Goal: Task Accomplishment & Management: Manage account settings

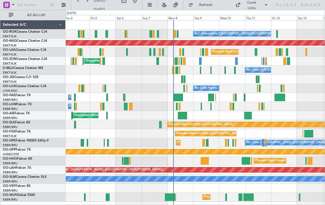
click at [199, 62] on div at bounding box center [200, 61] width 2 height 7
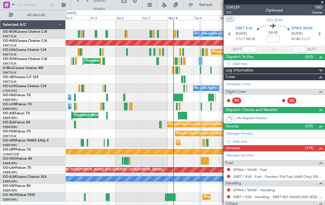
click at [323, 1] on span at bounding box center [322, 2] width 6 height 5
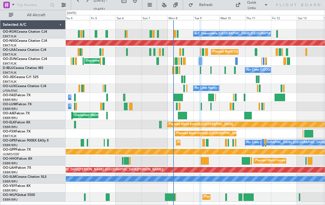
type input "0"
click at [264, 62] on div at bounding box center [264, 61] width 2 height 7
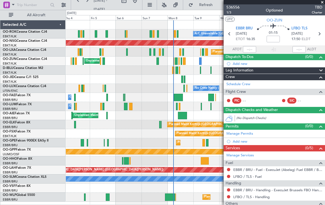
click at [324, 3] on span at bounding box center [322, 2] width 6 height 5
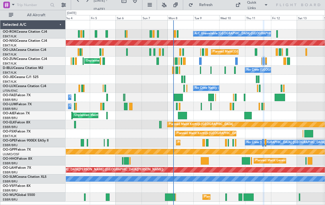
type input "0"
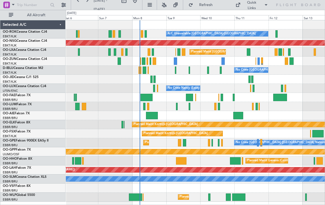
click at [266, 7] on span at bounding box center [266, 5] width 7 height 7
click at [258, 33] on button "Crew Board" at bounding box center [258, 31] width 41 height 13
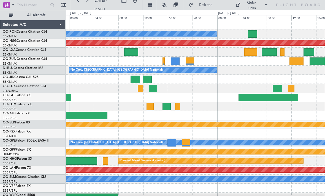
click at [191, 60] on div at bounding box center [190, 61] width 8 height 7
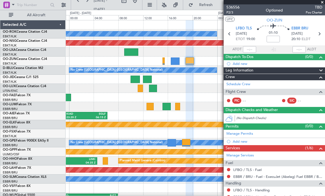
click at [323, 3] on span at bounding box center [322, 2] width 6 height 5
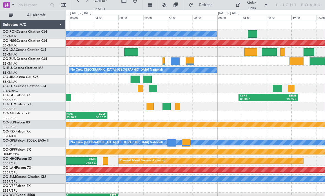
click at [295, 66] on div "No Crew [GEOGRAPHIC_DATA] ([GEOGRAPHIC_DATA] National)" at bounding box center [195, 70] width 259 height 9
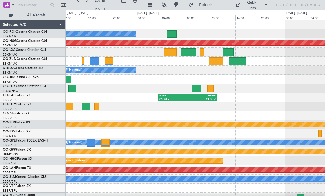
click at [216, 63] on div at bounding box center [216, 61] width 14 height 7
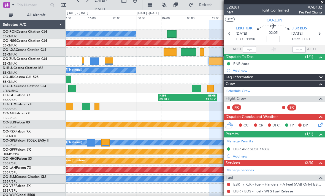
click at [322, 3] on span at bounding box center [322, 2] width 6 height 5
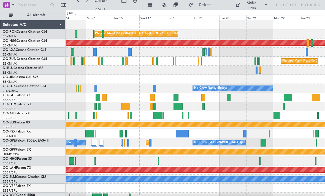
scroll to position [6, 0]
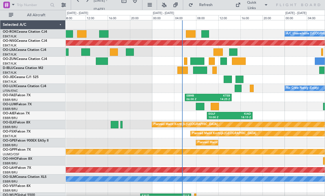
click at [197, 61] on div at bounding box center [197, 61] width 14 height 7
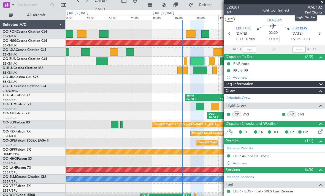
click at [321, 6] on span "AAB13Z" at bounding box center [313, 7] width 17 height 6
click at [323, 3] on span at bounding box center [322, 2] width 6 height 5
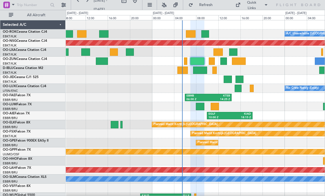
type input "0"
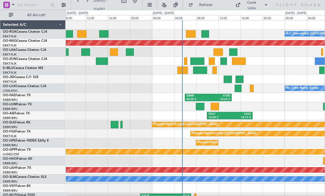
click at [212, 63] on div at bounding box center [212, 61] width 6 height 7
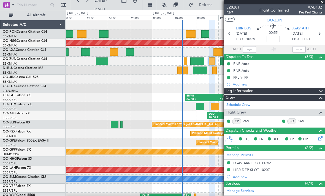
click at [322, 4] on span at bounding box center [322, 2] width 6 height 5
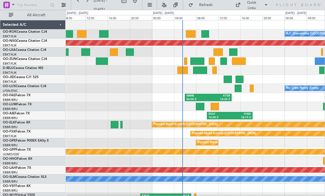
click at [222, 64] on div at bounding box center [223, 61] width 7 height 7
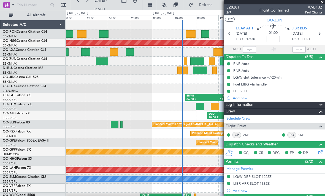
click at [322, 4] on span at bounding box center [322, 2] width 6 height 5
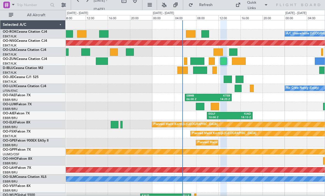
type input "0"
click at [196, 61] on div at bounding box center [197, 61] width 14 height 7
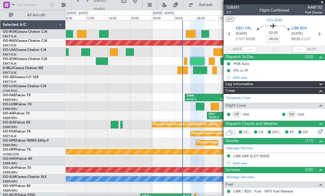
click at [323, 3] on span at bounding box center [322, 2] width 6 height 5
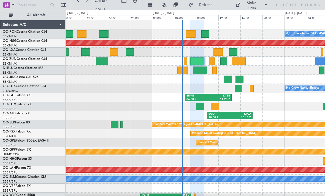
type input "0"
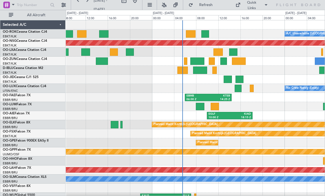
click at [223, 63] on div at bounding box center [223, 61] width 7 height 7
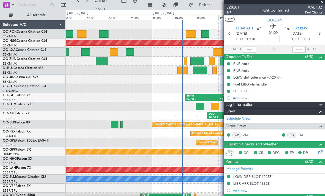
click at [323, 3] on span at bounding box center [322, 2] width 6 height 5
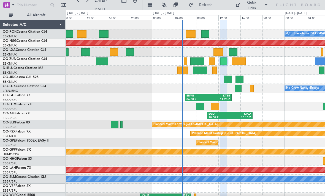
type input "0"
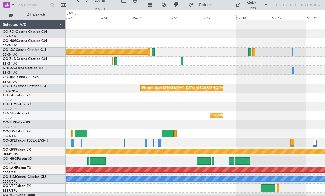
click at [296, 109] on div at bounding box center [195, 106] width 259 height 9
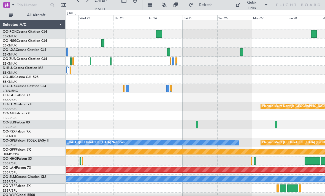
click at [155, 37] on div at bounding box center [195, 33] width 259 height 9
click at [312, 35] on div at bounding box center [314, 33] width 6 height 7
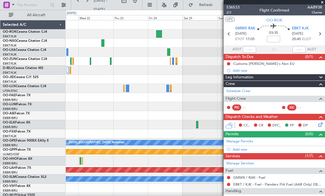
click at [321, 4] on span at bounding box center [322, 2] width 6 height 5
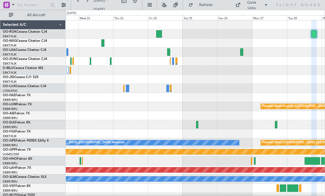
type input "0"
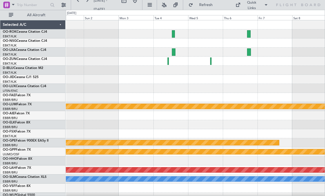
scroll to position [6, 0]
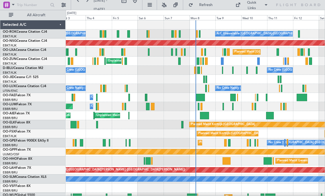
click at [222, 60] on div at bounding box center [222, 61] width 2 height 7
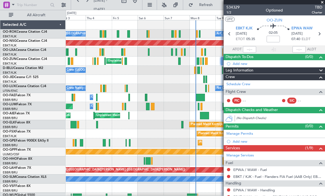
click at [319, 5] on span "TBD" at bounding box center [317, 7] width 10 height 6
click at [323, 3] on span at bounding box center [322, 2] width 6 height 5
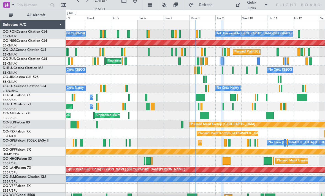
type input "0"
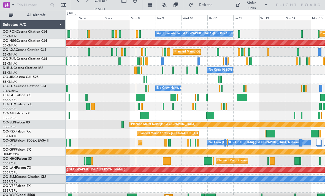
scroll to position [6, 0]
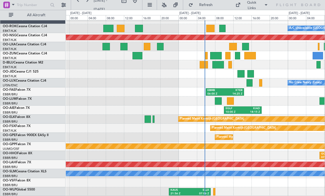
click at [214, 192] on div at bounding box center [214, 191] width 2 height 7
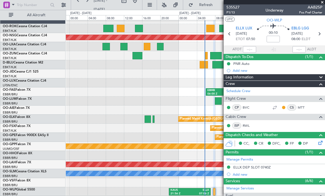
click at [323, 3] on span at bounding box center [322, 2] width 6 height 5
